Goal: Task Accomplishment & Management: Manage account settings

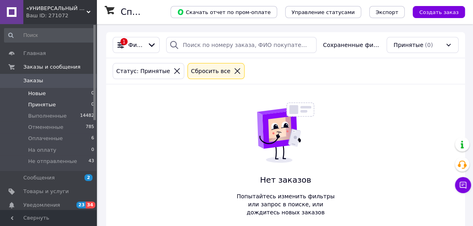
click at [47, 93] on li "Новые 0" at bounding box center [49, 93] width 99 height 11
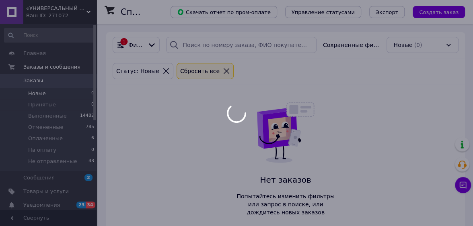
click at [47, 105] on div at bounding box center [236, 113] width 473 height 226
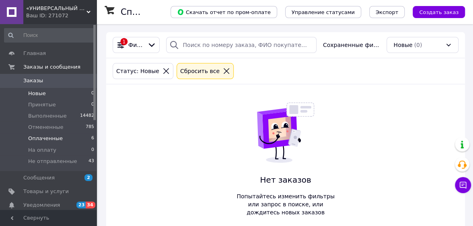
click at [68, 142] on li "Оплаченные 6" at bounding box center [49, 138] width 99 height 11
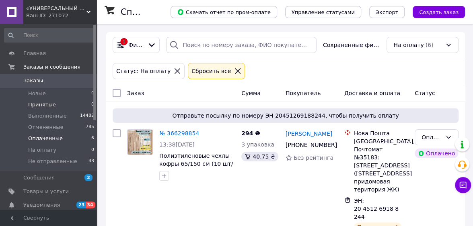
click at [56, 105] on li "Принятые 0" at bounding box center [49, 104] width 99 height 11
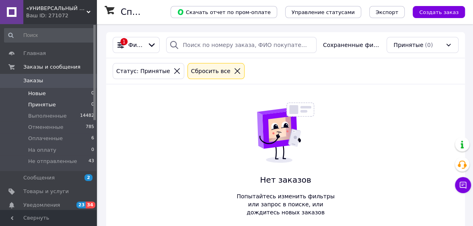
click at [42, 94] on span "Новые" at bounding box center [37, 93] width 18 height 7
click at [45, 105] on span "Принятые" at bounding box center [42, 104] width 28 height 7
click at [49, 97] on li "Новые 0" at bounding box center [49, 93] width 99 height 11
click at [67, 142] on li "Оплаченные 6" at bounding box center [49, 138] width 99 height 11
